Goal: Information Seeking & Learning: Learn about a topic

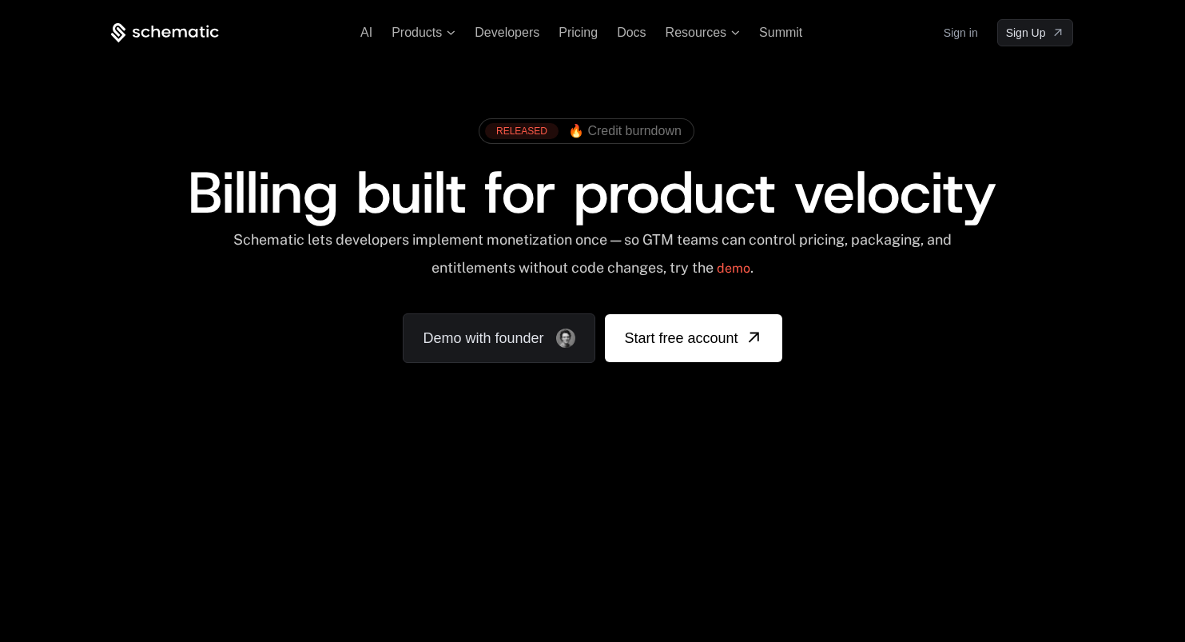
click at [950, 28] on link "Sign in" at bounding box center [961, 33] width 34 height 26
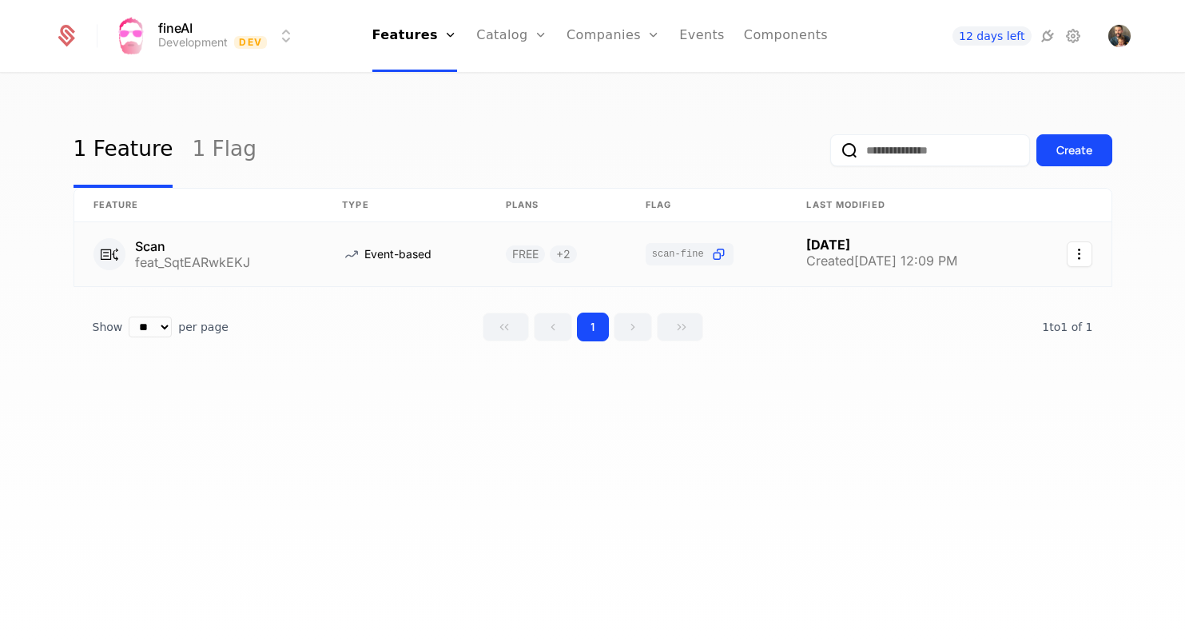
click at [467, 260] on link at bounding box center [404, 254] width 163 height 64
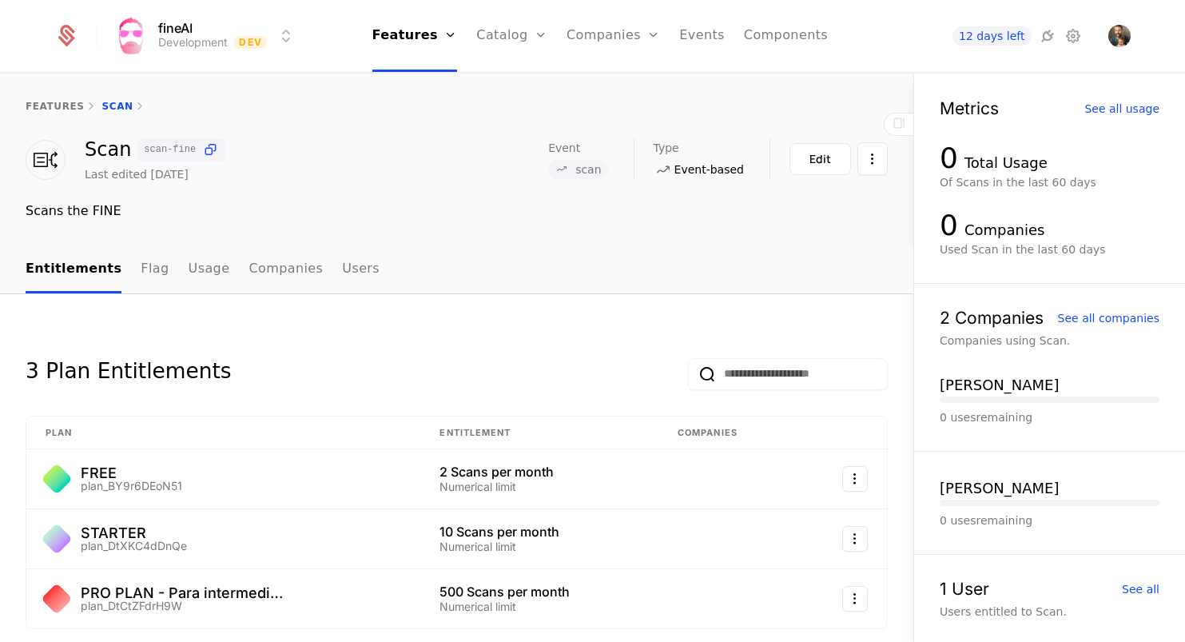
click at [591, 161] on span "scan" at bounding box center [577, 169] width 59 height 19
click at [570, 148] on span "Event" at bounding box center [564, 147] width 32 height 11
click at [694, 33] on link "Events" at bounding box center [702, 36] width 46 height 72
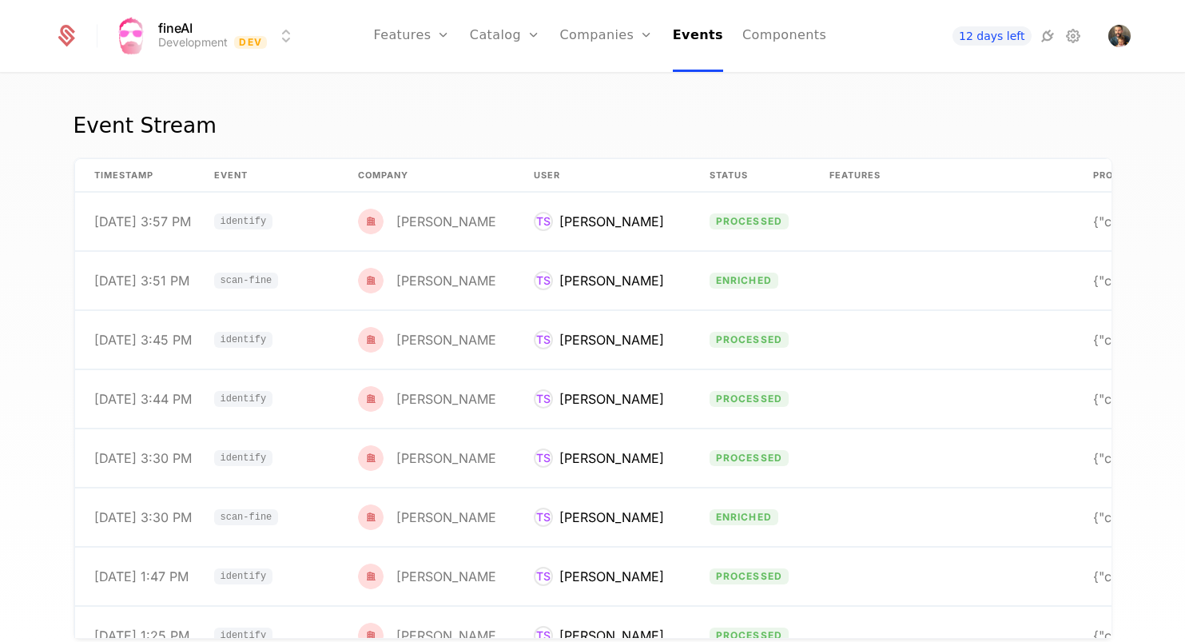
click at [602, 104] on link "Users" at bounding box center [616, 103] width 74 height 13
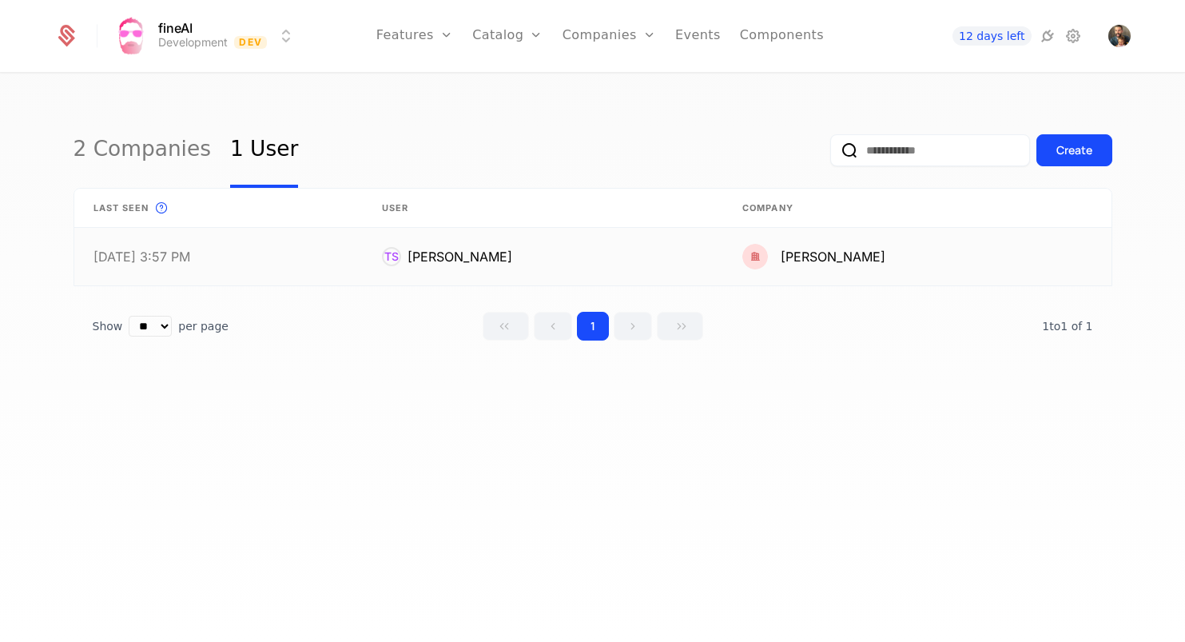
click at [454, 257] on link at bounding box center [543, 257] width 360 height 58
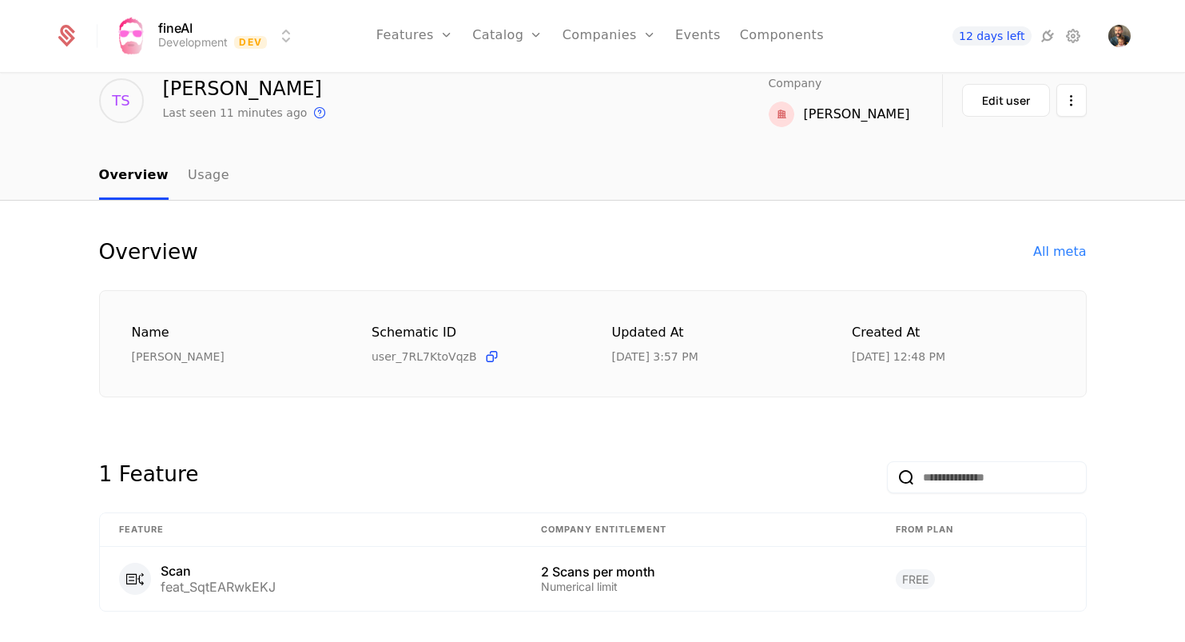
scroll to position [109, 0]
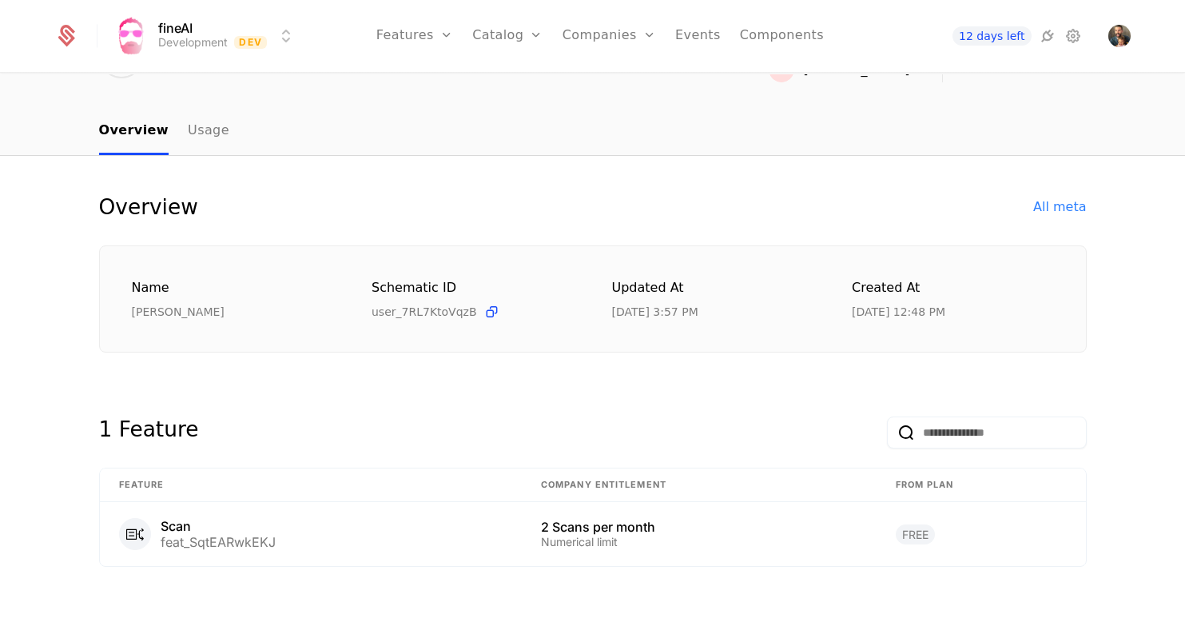
click at [196, 132] on link "Usage" at bounding box center [209, 131] width 42 height 47
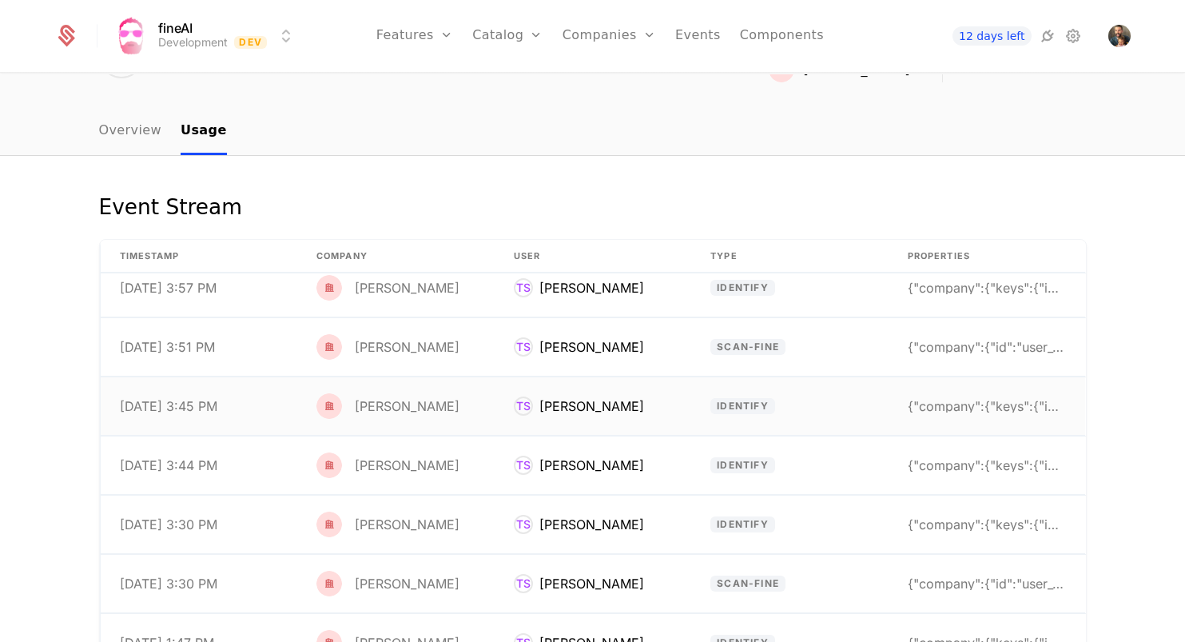
scroll to position [32, 0]
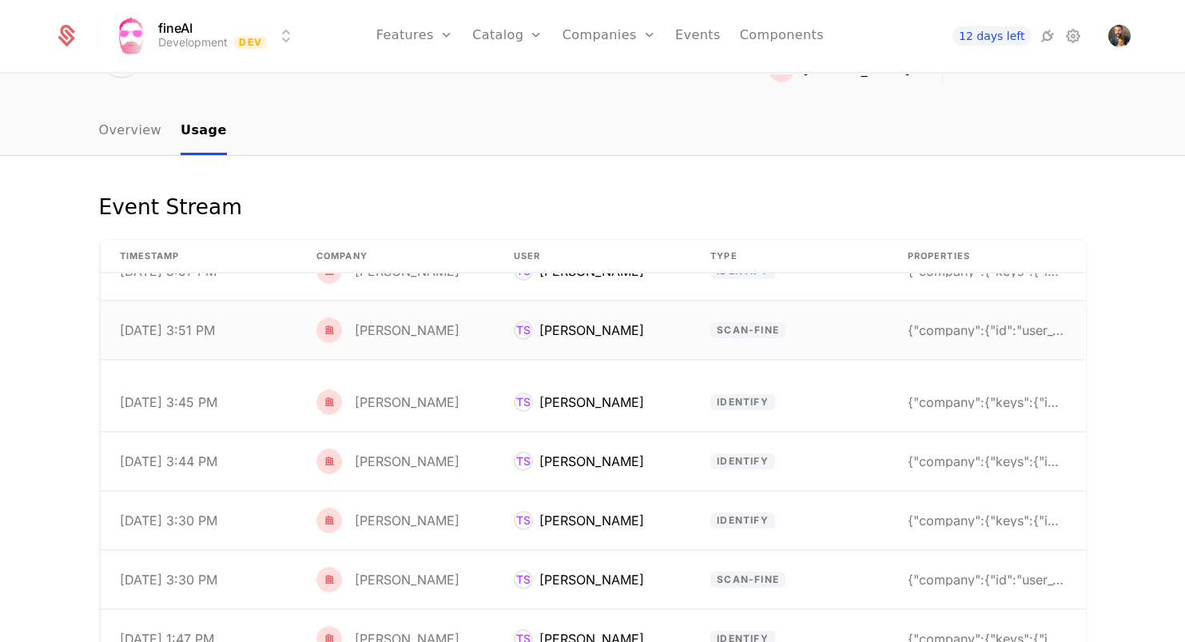
click at [644, 333] on div "[PERSON_NAME]" at bounding box center [591, 329] width 105 height 19
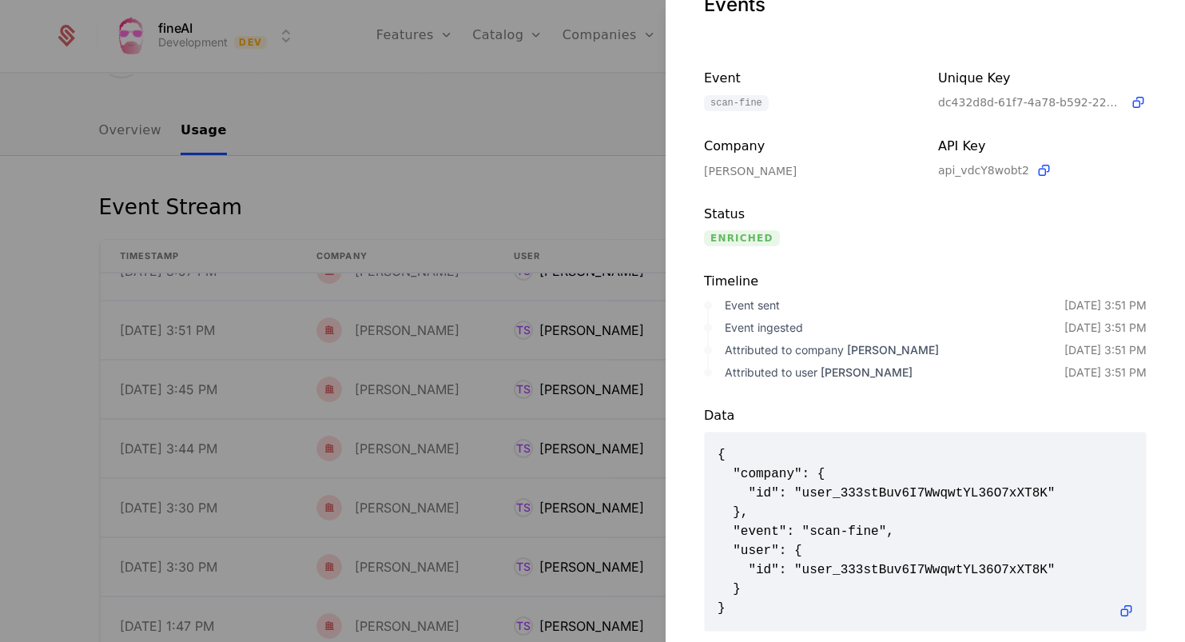
scroll to position [48, 0]
click at [625, 233] on div at bounding box center [592, 321] width 1185 height 642
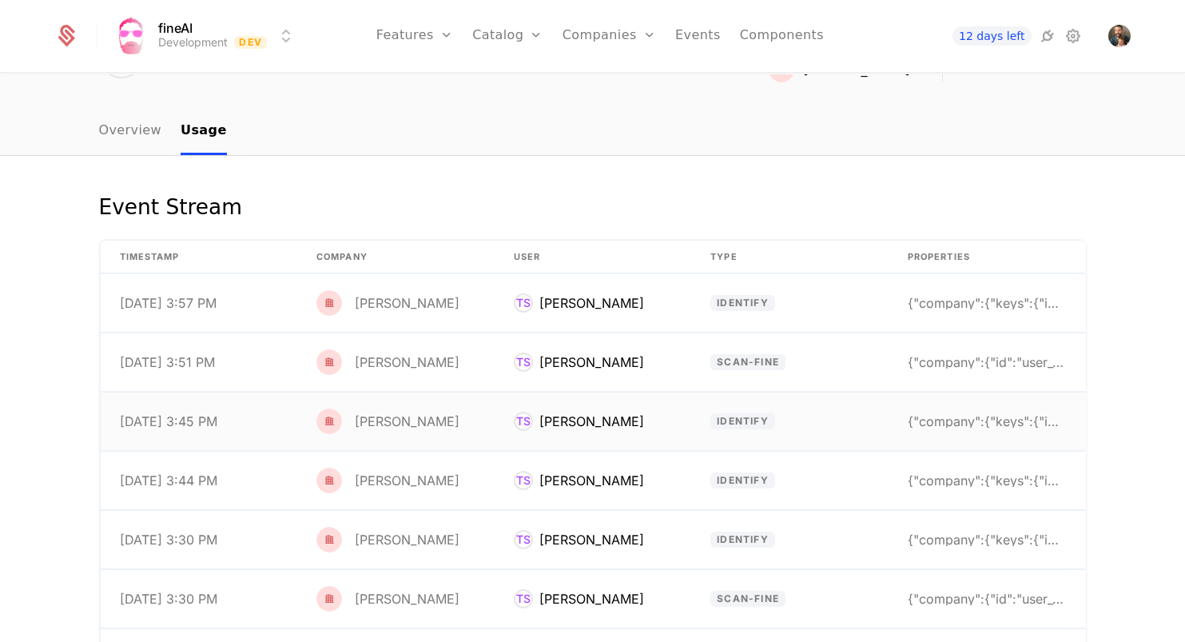
scroll to position [0, 0]
